Goal: Check status: Check status

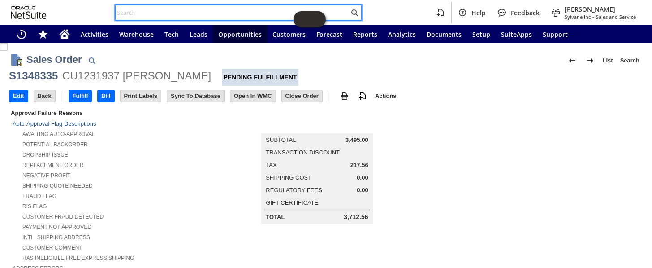
click at [169, 9] on input "text" at bounding box center [232, 12] width 233 height 11
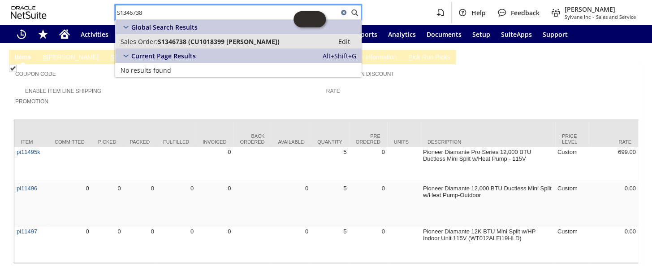
type input "S1346738"
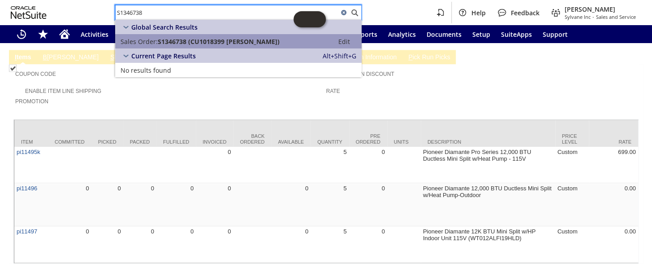
click at [190, 43] on span "S1346738 (CU1018399 [PERSON_NAME])" at bounding box center [219, 41] width 122 height 9
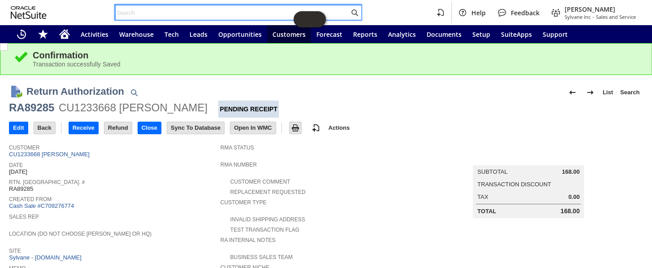
click at [142, 11] on input "text" at bounding box center [232, 12] width 233 height 11
paste input "S1346738"
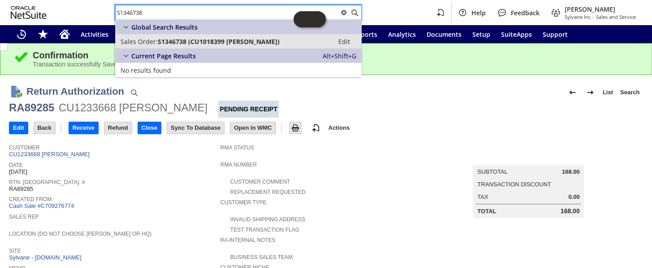
type input "S1346738"
click at [188, 40] on span "S1346738 (CU1018399 [PERSON_NAME])" at bounding box center [219, 41] width 122 height 9
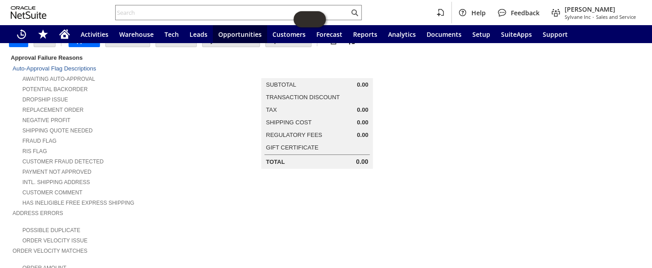
scroll to position [40, 0]
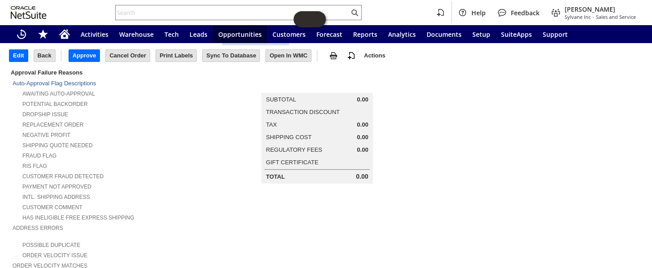
click at [432, 202] on td at bounding box center [538, 187] width 212 height 240
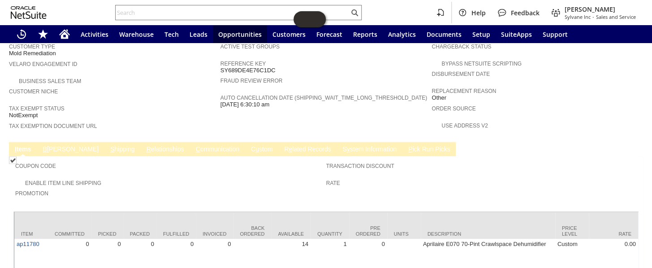
scroll to position [537, 0]
